Goal: Task Accomplishment & Management: Manage account settings

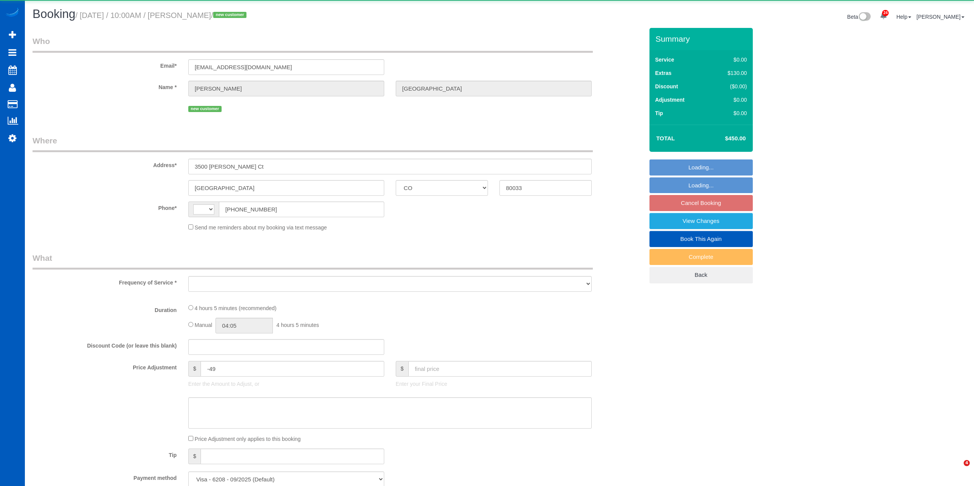
select select "CO"
select select "string:[GEOGRAPHIC_DATA]"
select select "object:1339"
select select "199"
select select "2001"
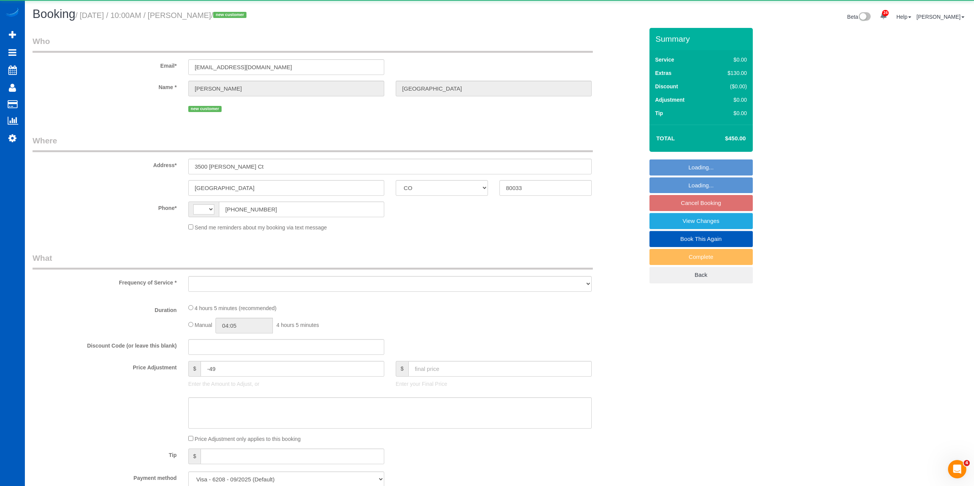
select select "2"
select select "spot1"
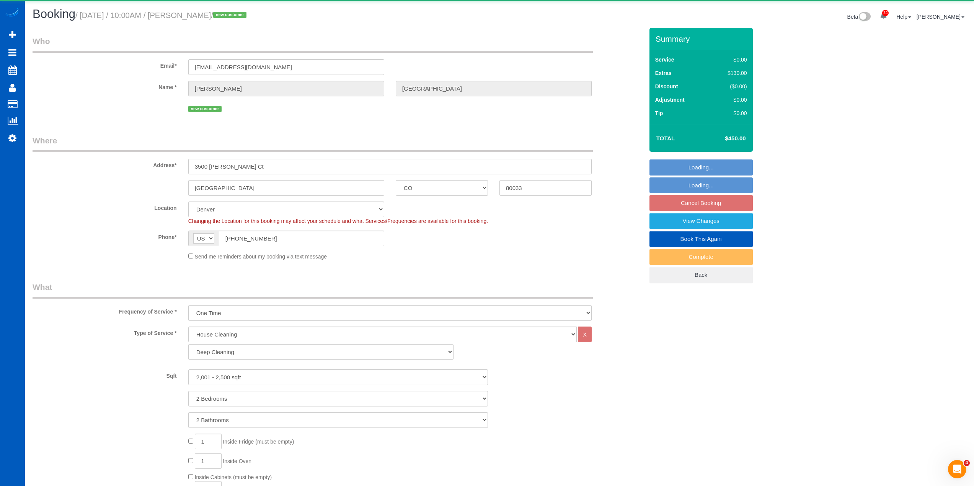
select select "spot9"
select select "object:1387"
select select "2001"
select select "2"
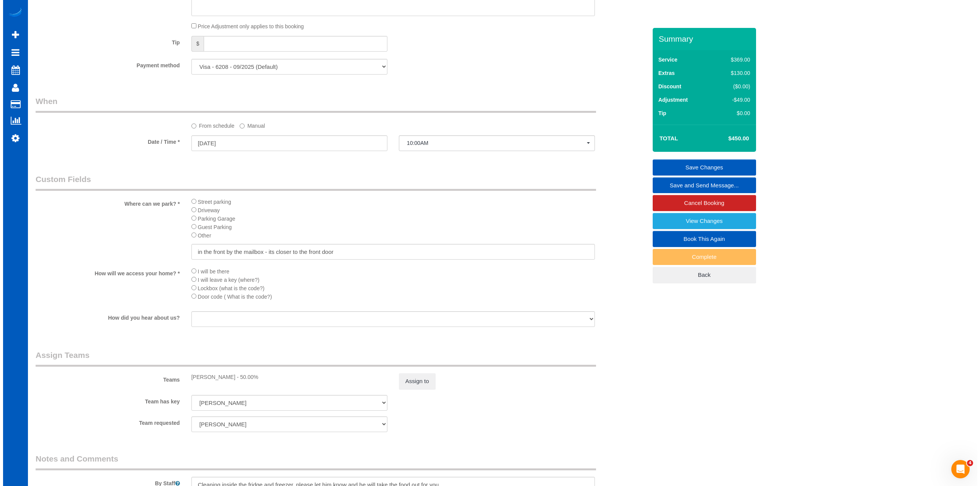
scroll to position [857, 0]
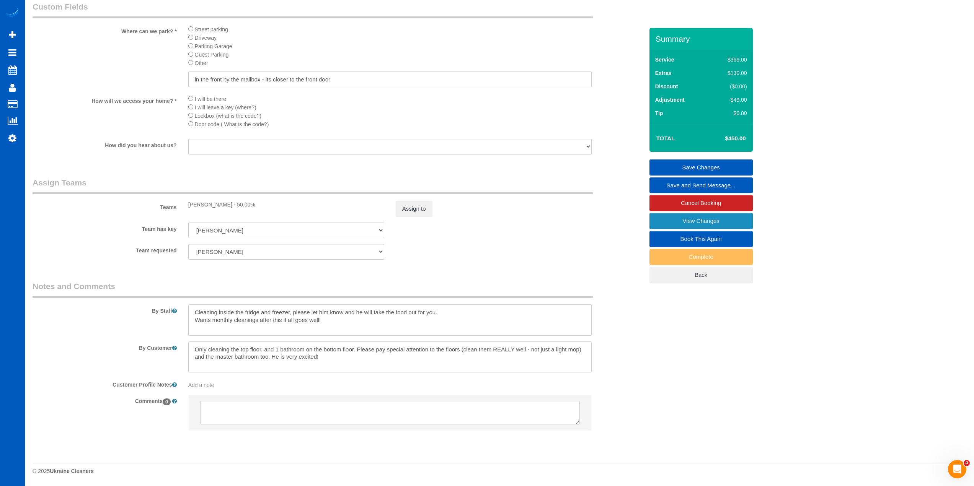
click at [719, 222] on link "View Changes" at bounding box center [700, 221] width 103 height 16
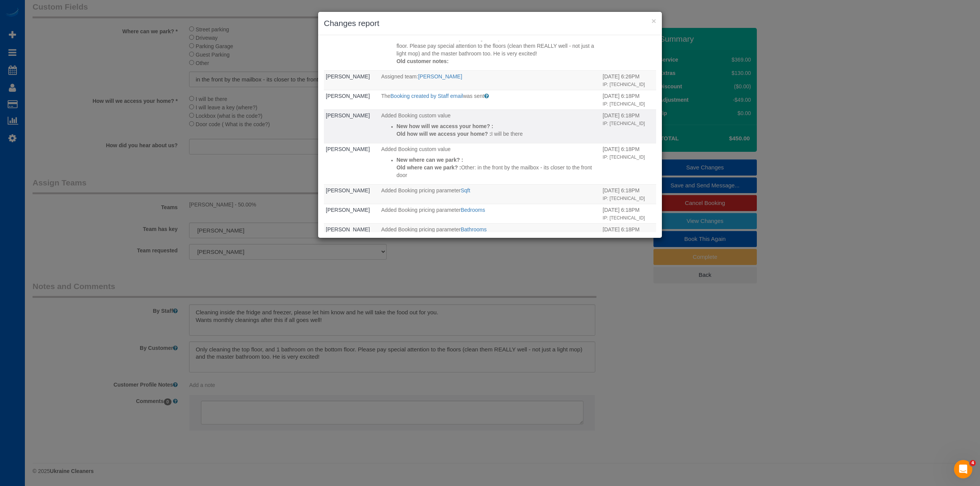
scroll to position [0, 0]
